Goal: Task Accomplishment & Management: Manage account settings

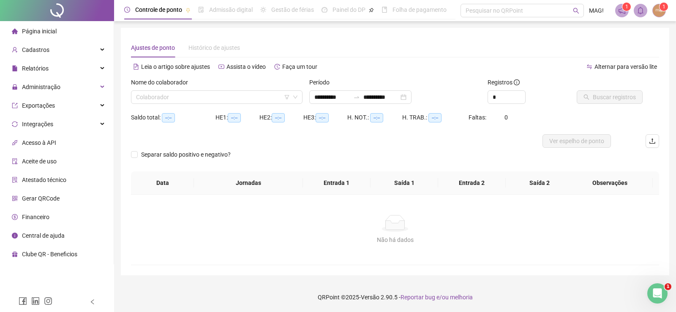
type input "**********"
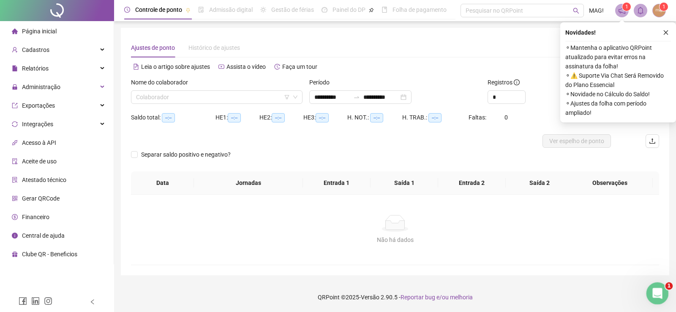
click at [651, 295] on icon "Abrir mensagem da Intercom" at bounding box center [656, 292] width 14 height 14
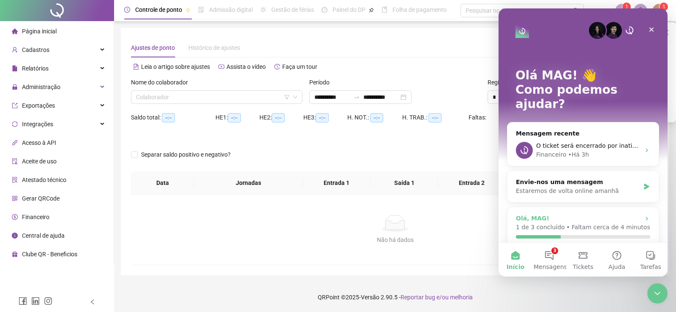
click at [601, 223] on p "Faltam cerca de 4 minutos" at bounding box center [610, 227] width 79 height 9
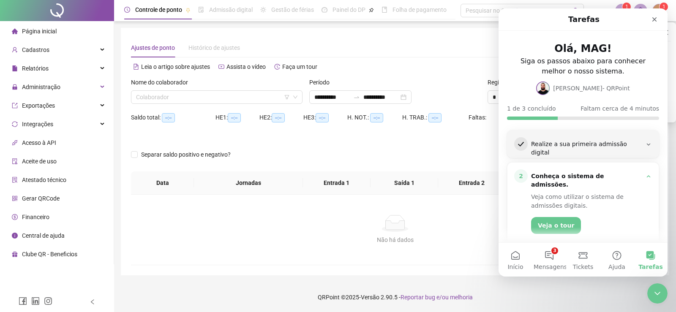
scroll to position [71, 0]
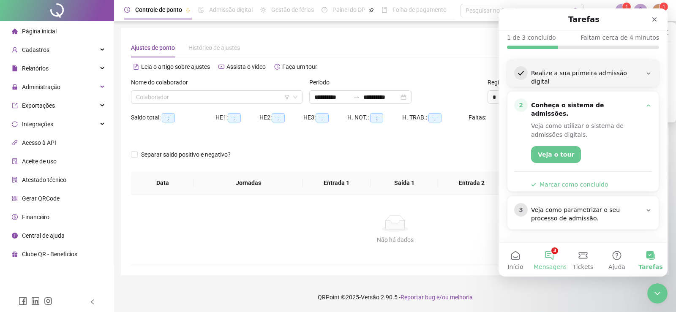
click at [554, 256] on button "3 Mensagens" at bounding box center [549, 260] width 34 height 34
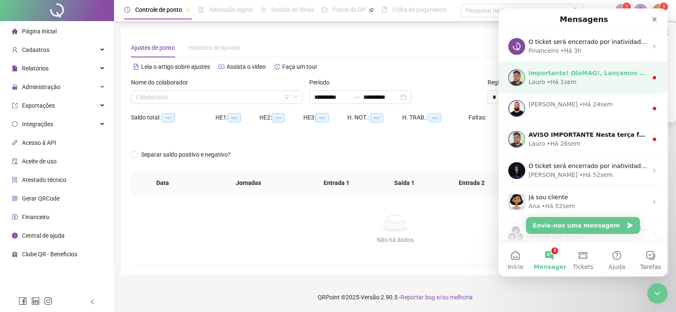
click at [566, 82] on div "• Há 1sem" at bounding box center [561, 82] width 30 height 9
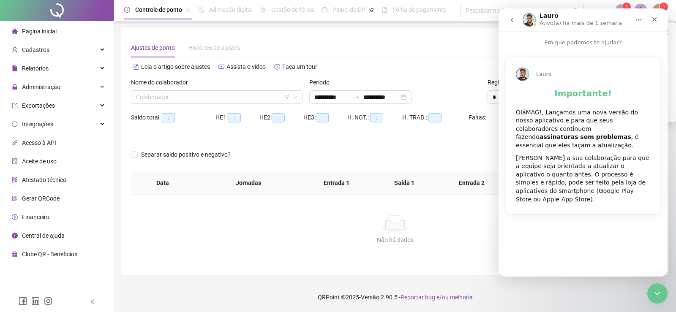
click at [508, 20] on button "go back" at bounding box center [512, 20] width 16 height 16
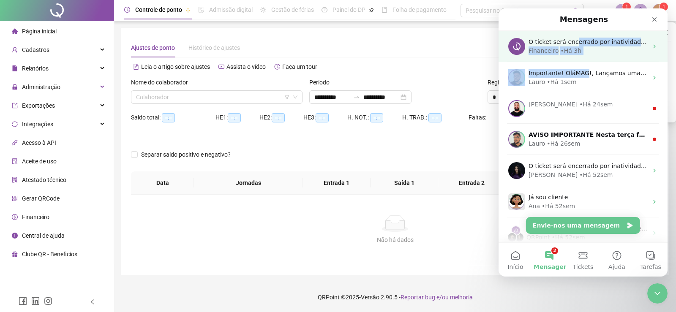
drag, startPoint x: 571, startPoint y: 46, endPoint x: 579, endPoint y: 56, distance: 12.9
click at [580, 59] on div "O ticket será encerrado por inatividade. Caso ainda tenha dúvidas, ou precise d…" at bounding box center [582, 46] width 169 height 31
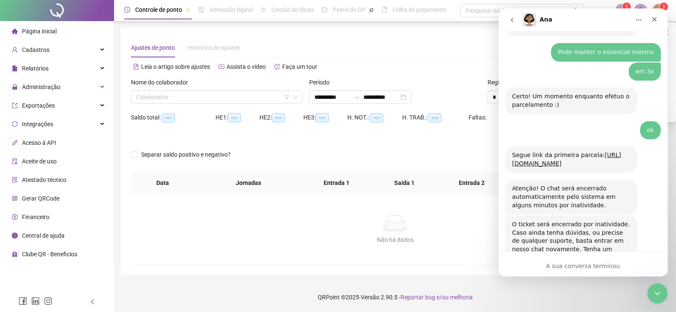
scroll to position [471, 0]
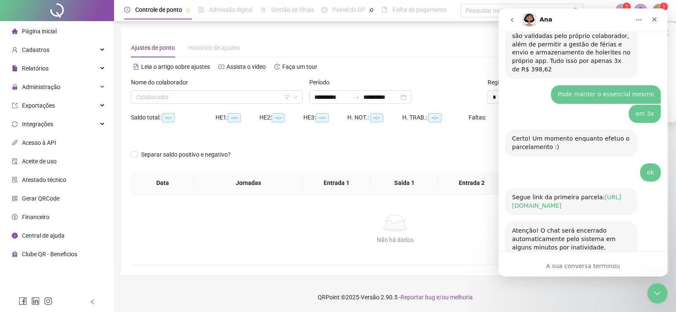
click at [541, 194] on link "[URL][DOMAIN_NAME]" at bounding box center [566, 201] width 109 height 15
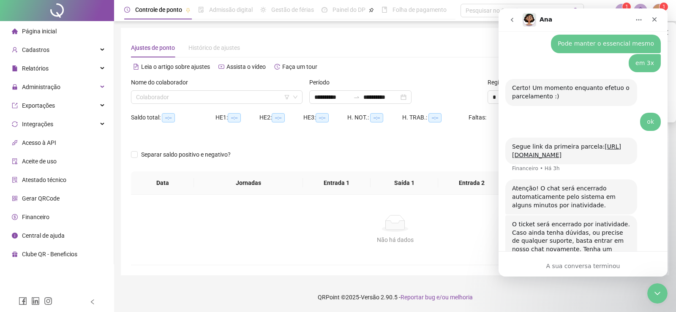
drag, startPoint x: 576, startPoint y: 266, endPoint x: 538, endPoint y: 30, distance: 240.0
click at [576, 262] on div "A sua conversa terminou" at bounding box center [582, 266] width 169 height 9
click at [512, 18] on icon "go back" at bounding box center [511, 19] width 7 height 7
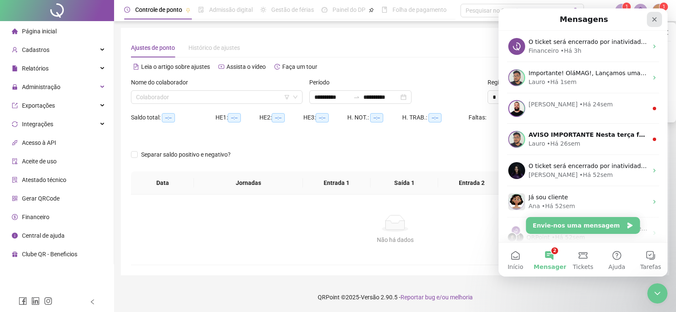
click at [652, 19] on icon "Fechar" at bounding box center [654, 19] width 7 height 7
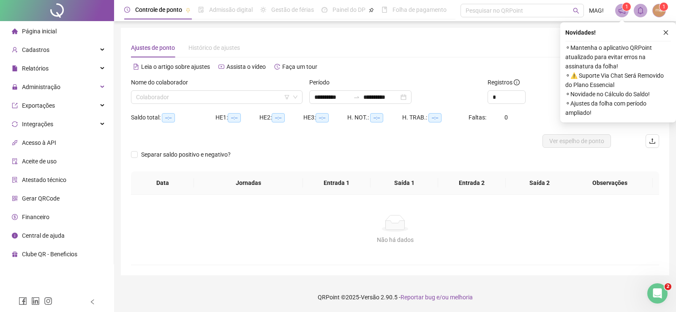
click at [452, 133] on div "H. TRAB.: --:--" at bounding box center [435, 123] width 66 height 24
click at [663, 34] on icon "close" at bounding box center [666, 33] width 6 height 6
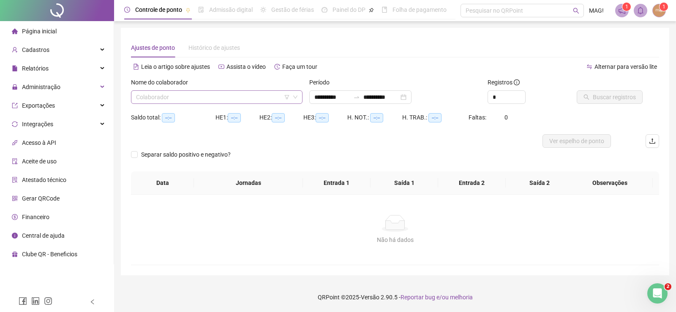
click at [141, 99] on input "search" at bounding box center [213, 97] width 154 height 13
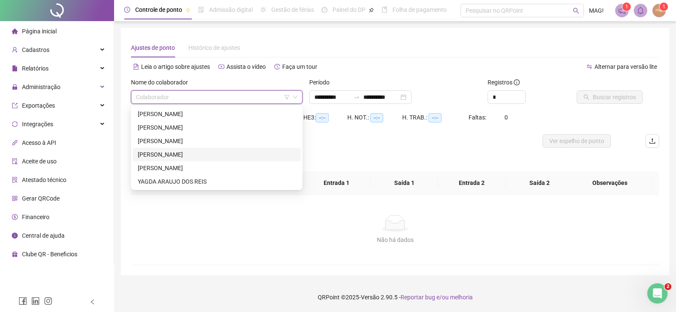
click at [171, 150] on div "[PERSON_NAME]" at bounding box center [217, 154] width 158 height 9
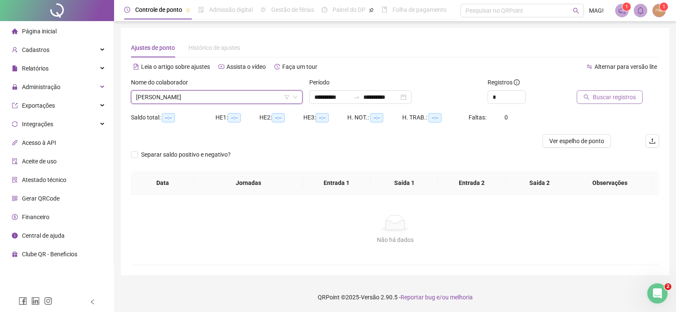
click at [598, 101] on span "Buscar registros" at bounding box center [614, 96] width 43 height 9
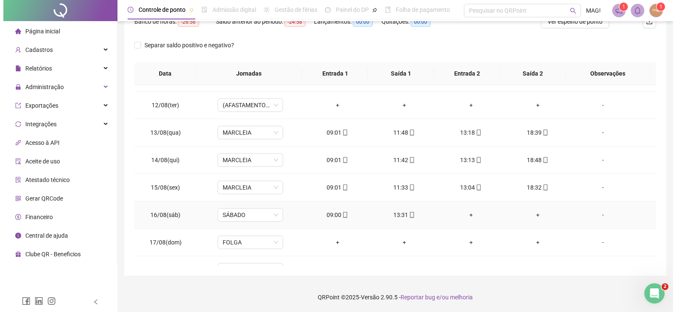
scroll to position [341, 0]
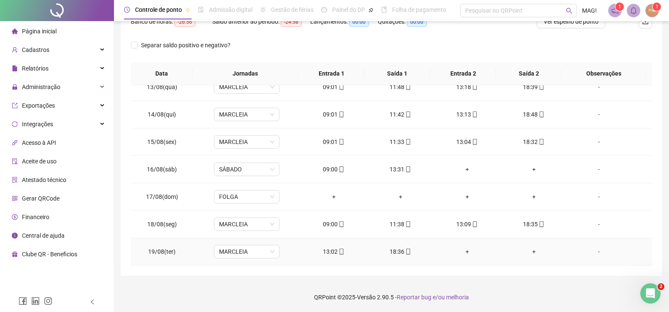
click at [595, 252] on div "-" at bounding box center [599, 251] width 50 height 9
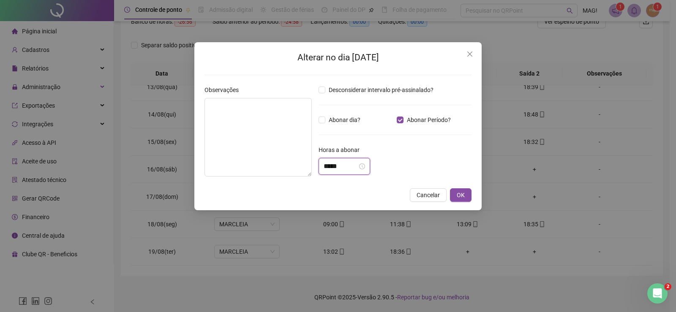
drag, startPoint x: 330, startPoint y: 166, endPoint x: 317, endPoint y: 168, distance: 13.3
click at [317, 168] on div "Desconsiderar intervalo pré-assinalado? Abonar dia? Abonar Período? Horas a abo…" at bounding box center [395, 134] width 160 height 98
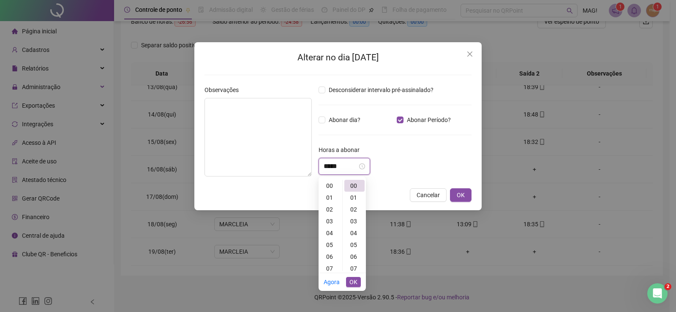
scroll to position [106, 0]
click at [353, 279] on span "OK" at bounding box center [353, 281] width 8 height 9
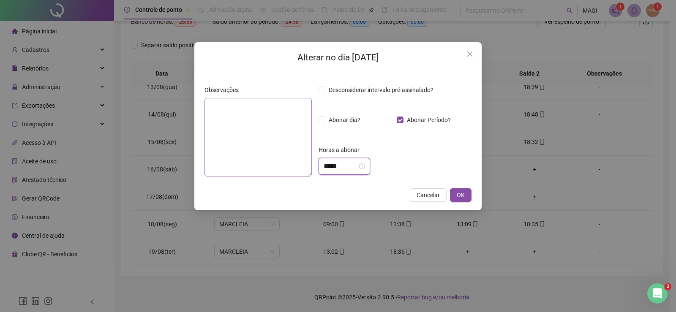
drag, startPoint x: 341, startPoint y: 166, endPoint x: 283, endPoint y: 169, distance: 58.4
click at [283, 169] on div "Observações Desconsiderar intervalo pré-assinalado? Abonar dia? Abonar Período?…" at bounding box center [338, 134] width 274 height 98
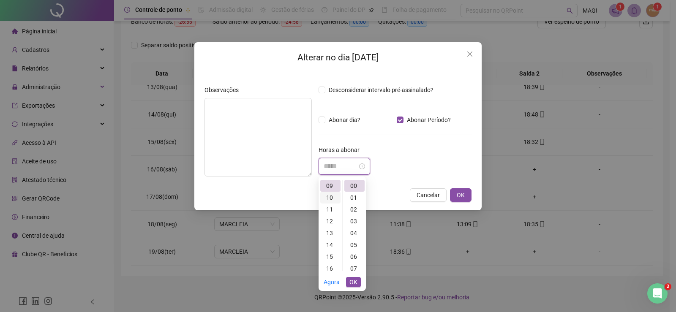
scroll to position [0, 0]
click at [330, 221] on div "03" at bounding box center [330, 221] width 20 height 12
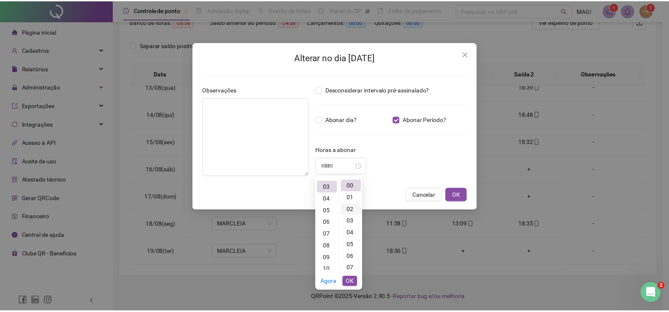
scroll to position [35, 0]
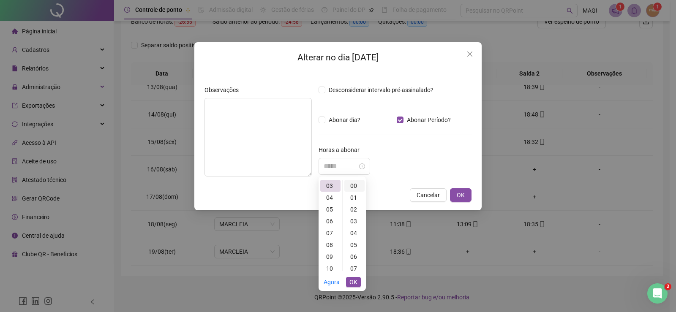
click at [355, 185] on div "00" at bounding box center [354, 186] width 20 height 12
type input "*****"
click at [355, 284] on span "OK" at bounding box center [353, 281] width 8 height 9
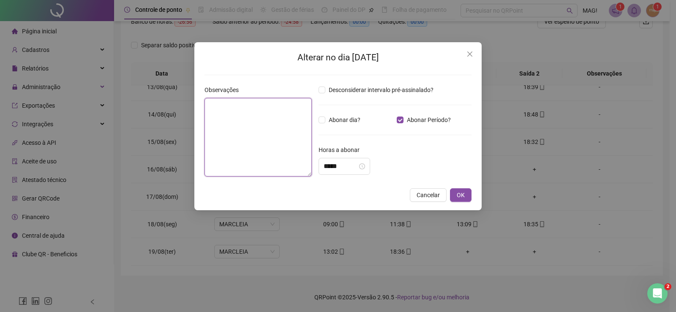
click at [237, 124] on textarea at bounding box center [257, 137] width 107 height 79
type textarea "*"
type textarea "********"
click at [462, 190] on button "OK" at bounding box center [461, 195] width 22 height 14
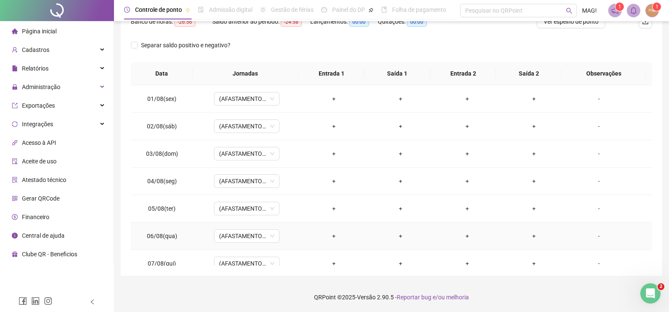
scroll to position [0, 0]
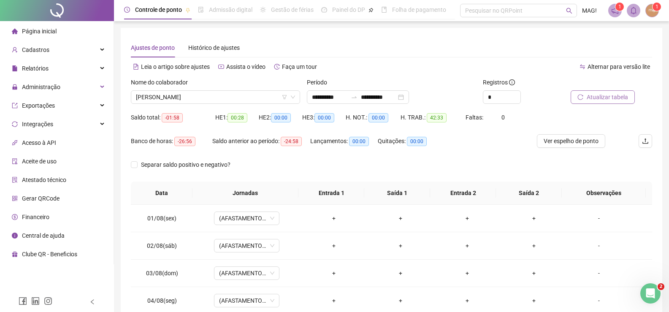
click at [584, 98] on button "Atualizar tabela" at bounding box center [603, 97] width 64 height 14
